Goal: Entertainment & Leisure: Browse casually

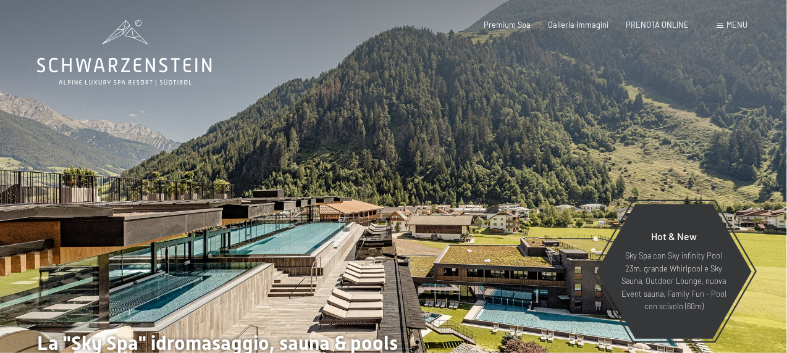
click at [735, 24] on span "Menu" at bounding box center [737, 25] width 21 height 10
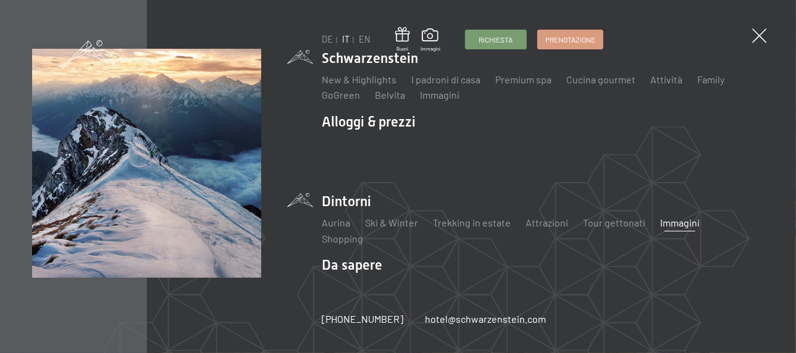
click at [674, 225] on link "Immagini" at bounding box center [680, 223] width 40 height 12
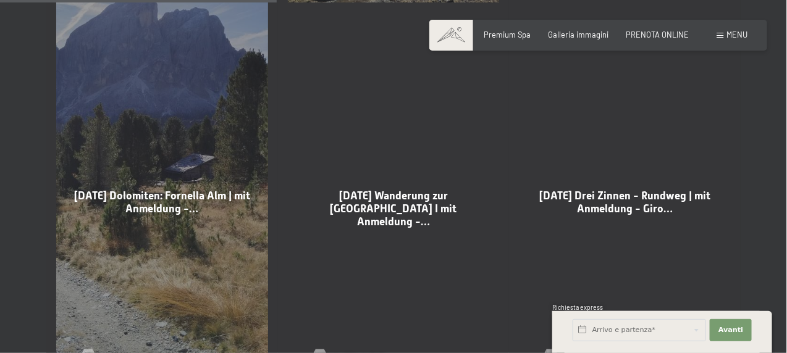
scroll to position [1174, 0]
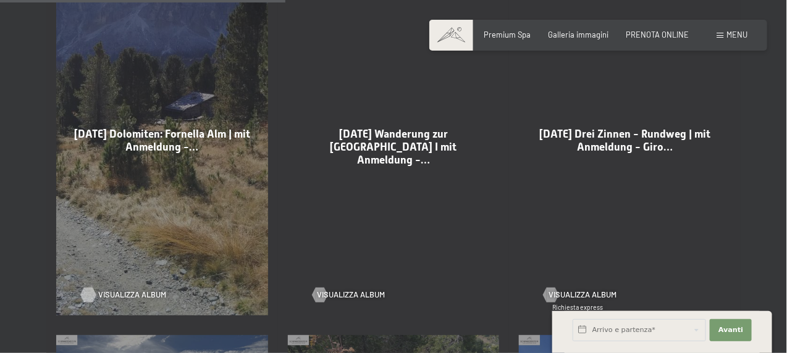
click at [141, 290] on span "Visualizza album" at bounding box center [132, 295] width 68 height 11
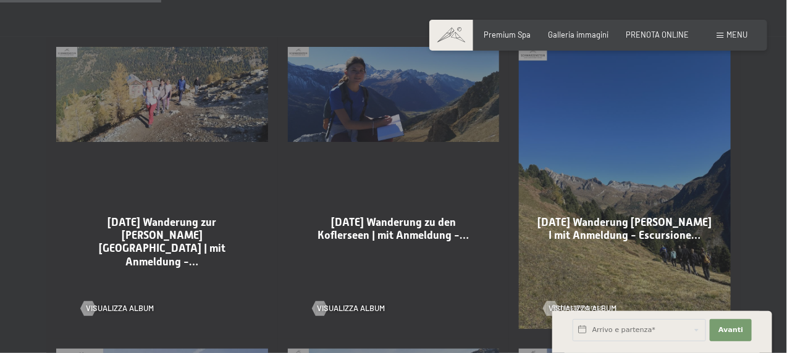
scroll to position [680, 0]
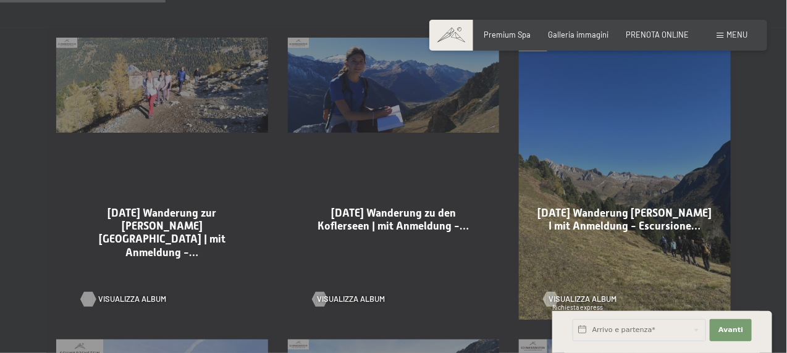
click at [118, 294] on span "Visualizza album" at bounding box center [132, 299] width 68 height 11
click at [365, 294] on span "Visualizza album" at bounding box center [364, 299] width 68 height 11
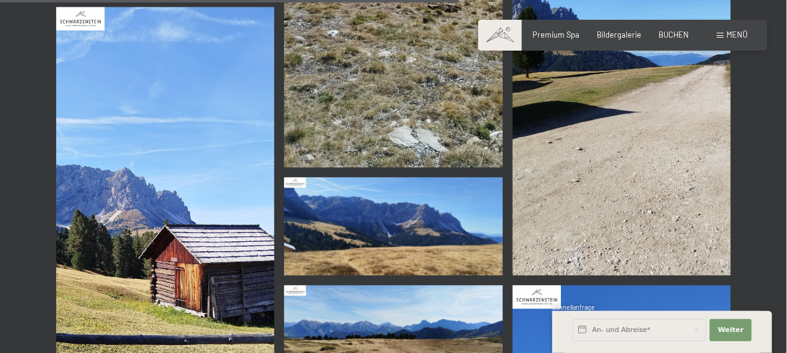
scroll to position [2533, 0]
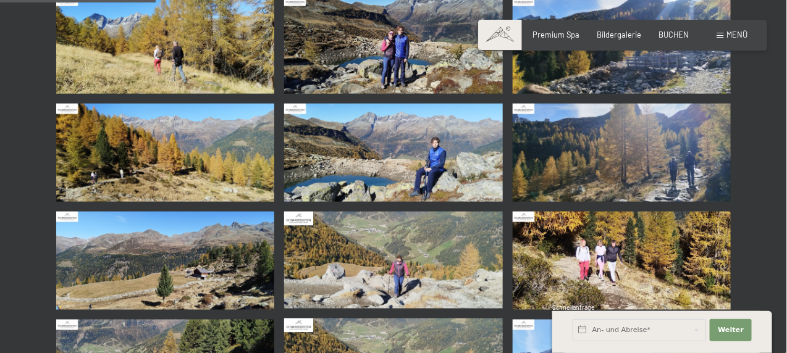
scroll to position [494, 0]
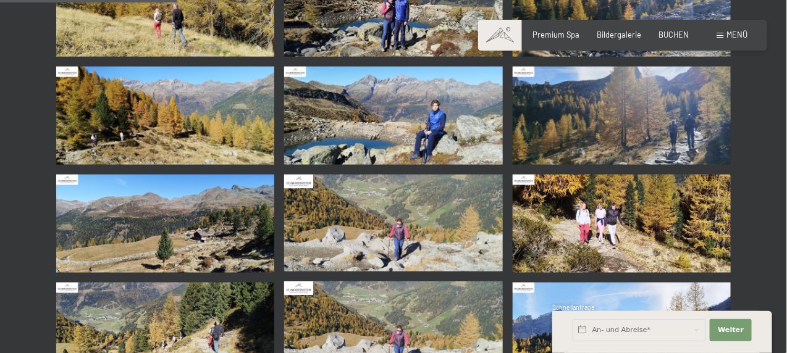
click at [447, 139] on img at bounding box center [393, 116] width 218 height 98
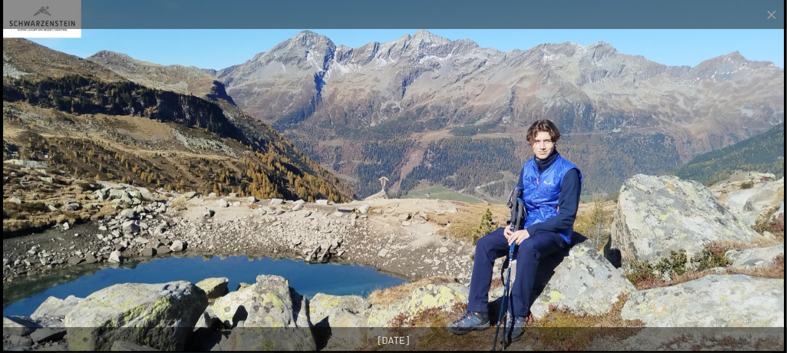
scroll to position [803, 0]
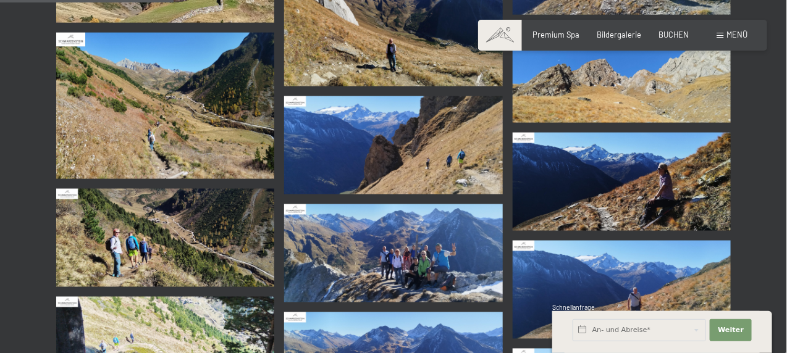
scroll to position [556, 0]
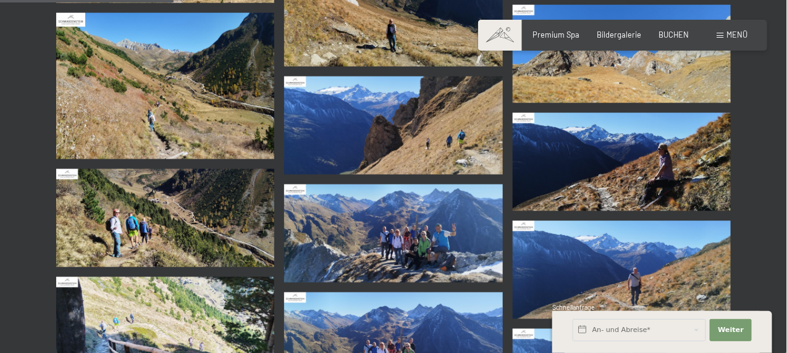
click at [498, 234] on img at bounding box center [393, 234] width 218 height 98
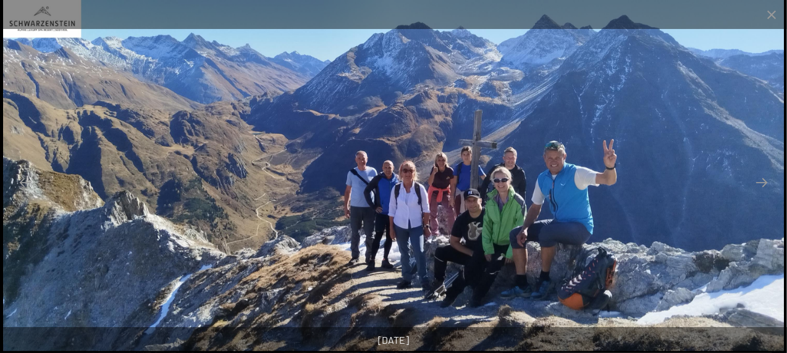
scroll to position [680, 0]
click at [762, 188] on button "Next slide" at bounding box center [762, 183] width 26 height 24
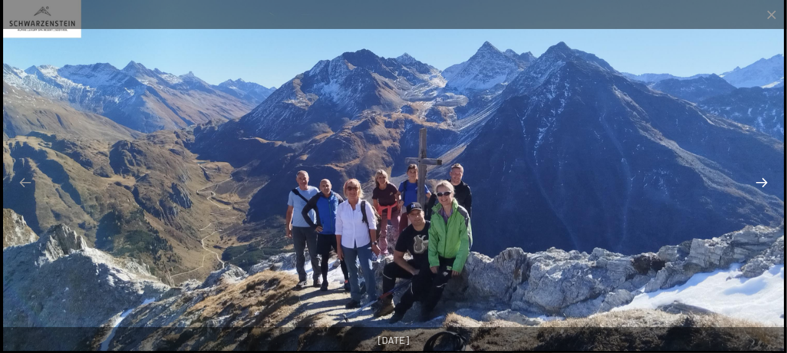
click at [762, 188] on button "Next slide" at bounding box center [762, 183] width 26 height 24
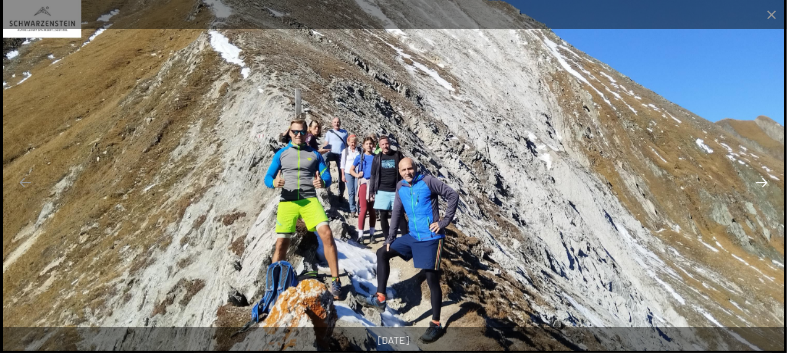
click at [764, 193] on button "Next slide" at bounding box center [762, 183] width 26 height 24
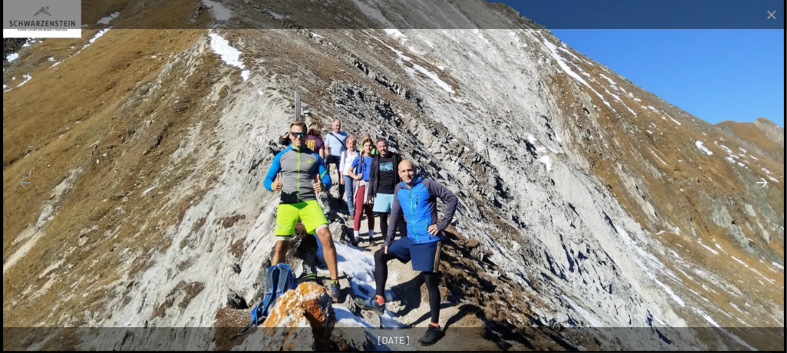
click at [764, 193] on button "Next slide" at bounding box center [762, 183] width 26 height 24
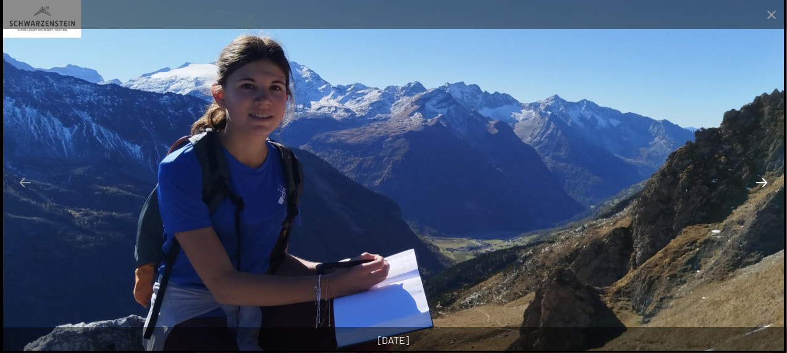
click at [764, 189] on button "Next slide" at bounding box center [762, 183] width 26 height 24
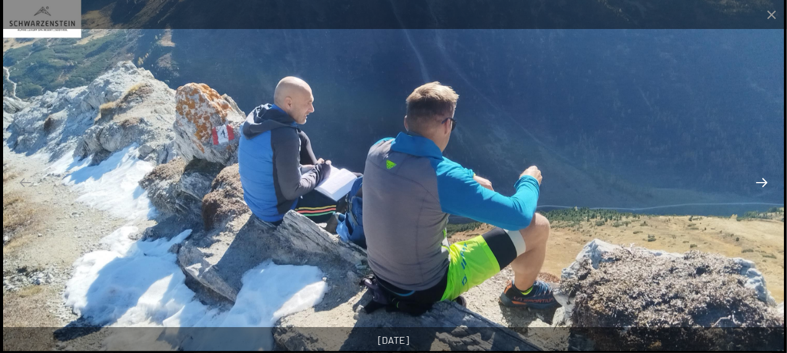
click at [763, 186] on button "Next slide" at bounding box center [762, 183] width 26 height 24
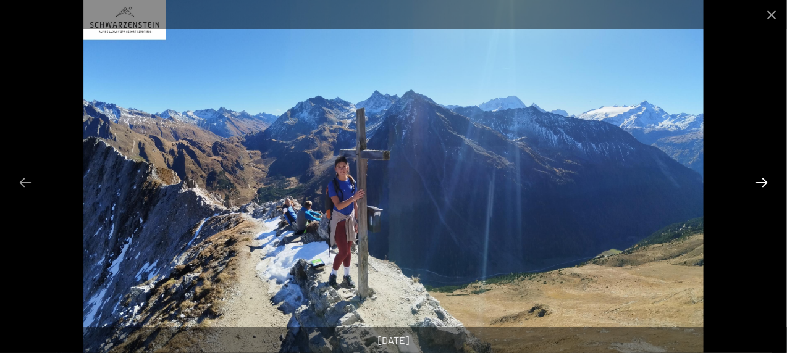
click at [763, 186] on button "Next slide" at bounding box center [762, 183] width 26 height 24
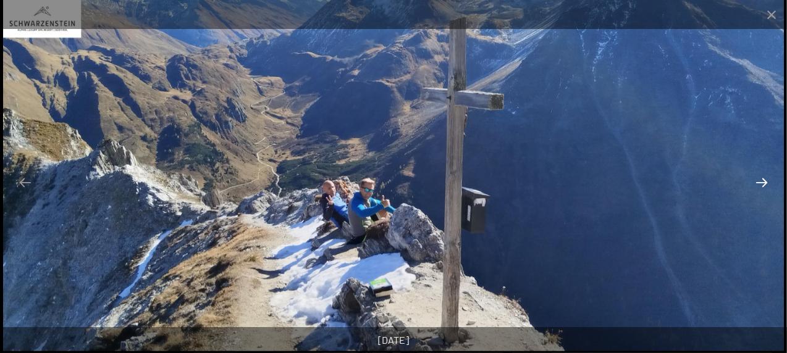
click at [763, 181] on button "Next slide" at bounding box center [762, 183] width 26 height 24
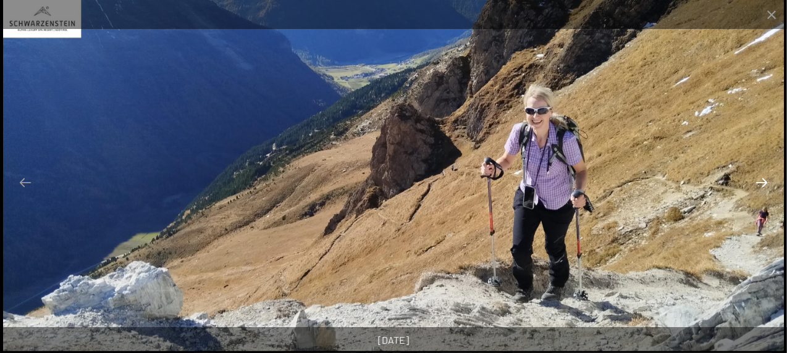
click at [761, 185] on button "Next slide" at bounding box center [762, 183] width 26 height 24
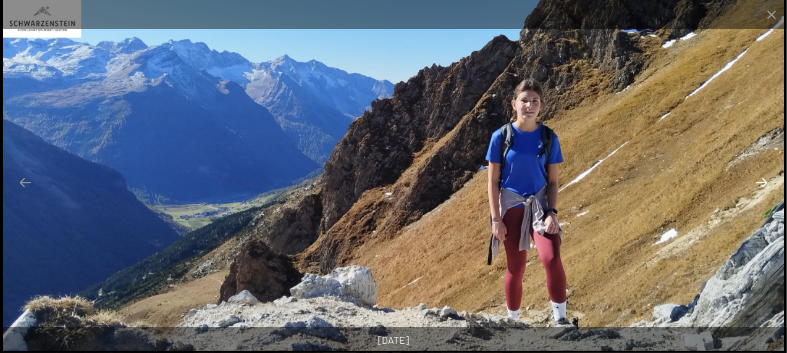
click at [764, 183] on button "Next slide" at bounding box center [762, 183] width 26 height 24
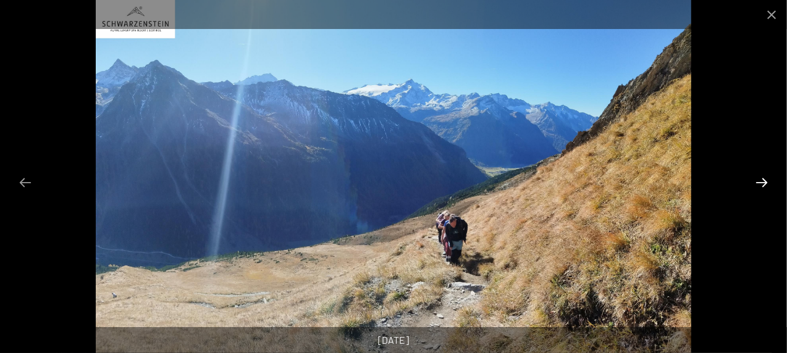
click at [763, 184] on button "Next slide" at bounding box center [762, 183] width 26 height 24
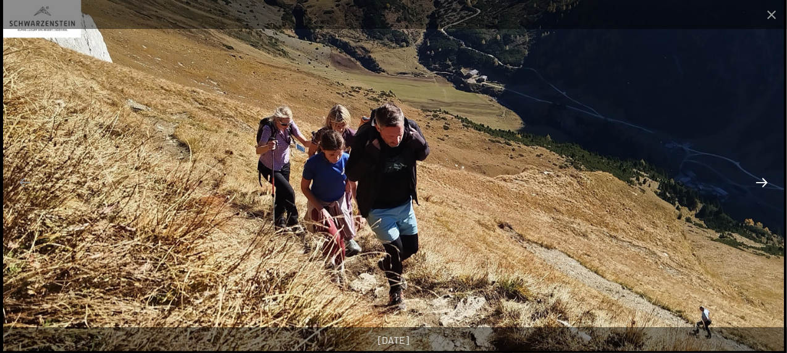
click at [763, 184] on button "Next slide" at bounding box center [762, 183] width 26 height 24
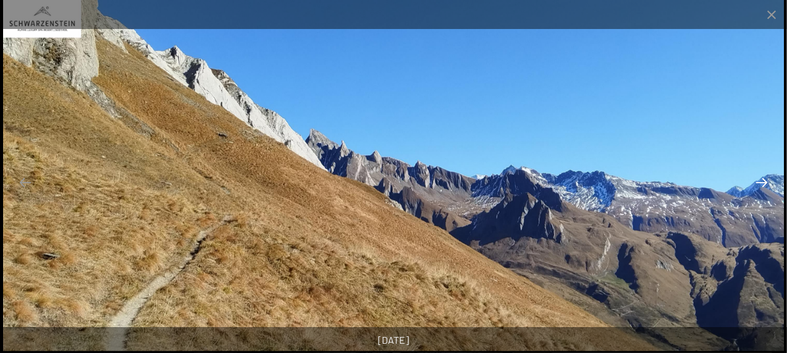
click at [763, 184] on button "Next slide" at bounding box center [762, 183] width 26 height 24
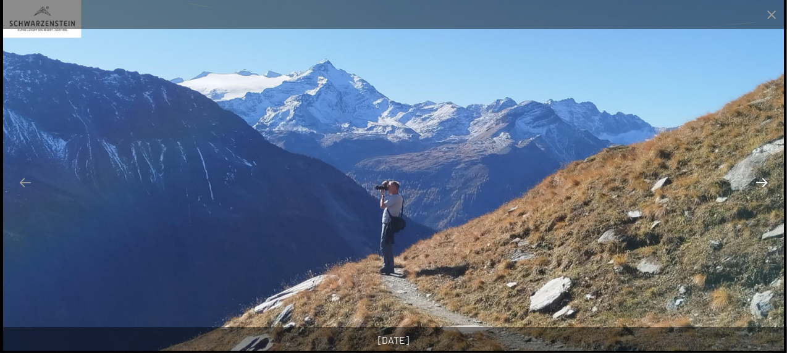
click at [763, 184] on button "Next slide" at bounding box center [762, 183] width 26 height 24
